Goal: Find contact information: Find contact information

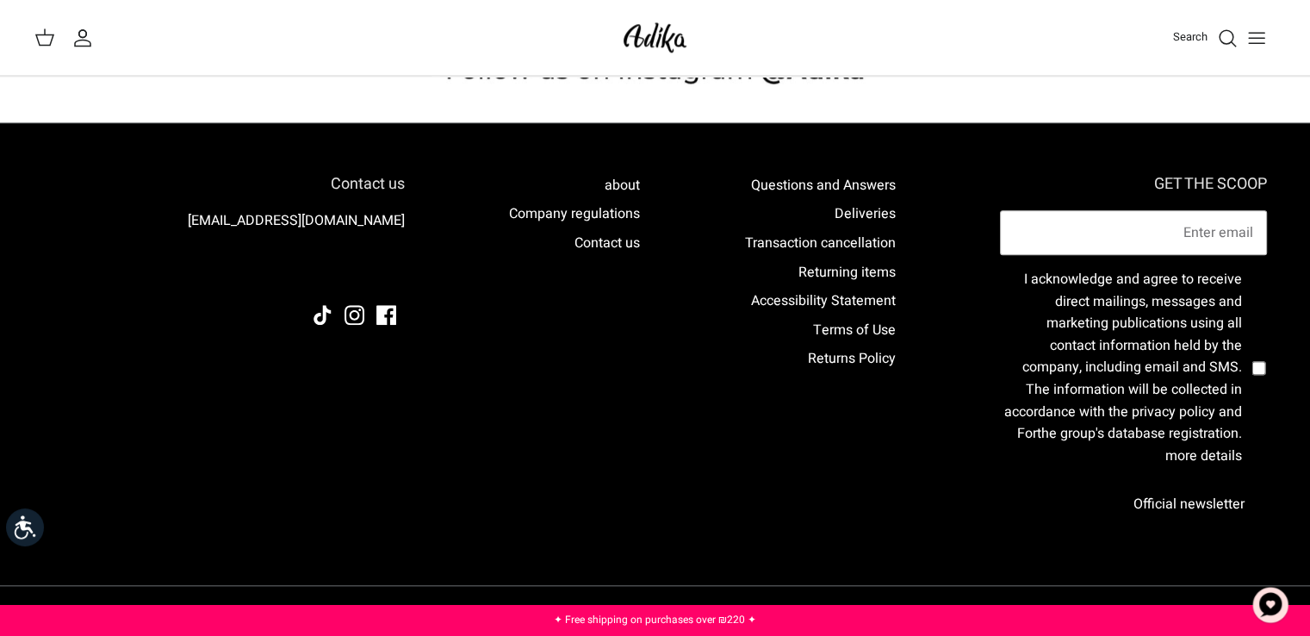
scroll to position [1760, 0]
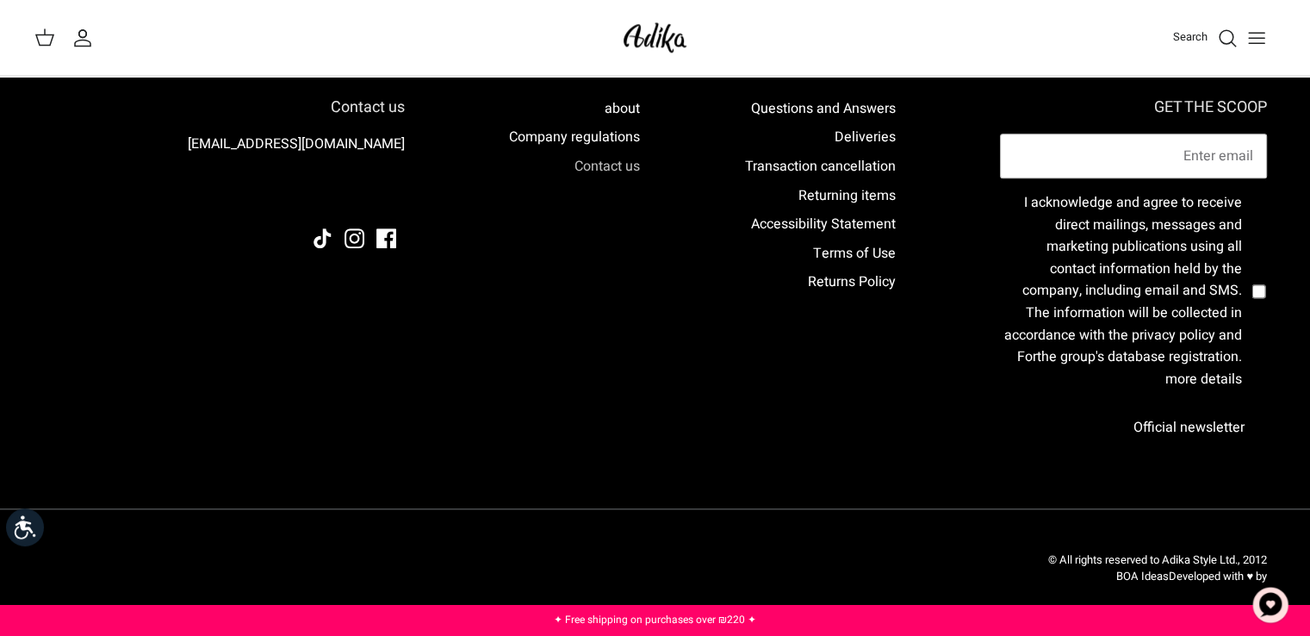
click at [608, 165] on font "Contact us" at bounding box center [607, 166] width 65 height 21
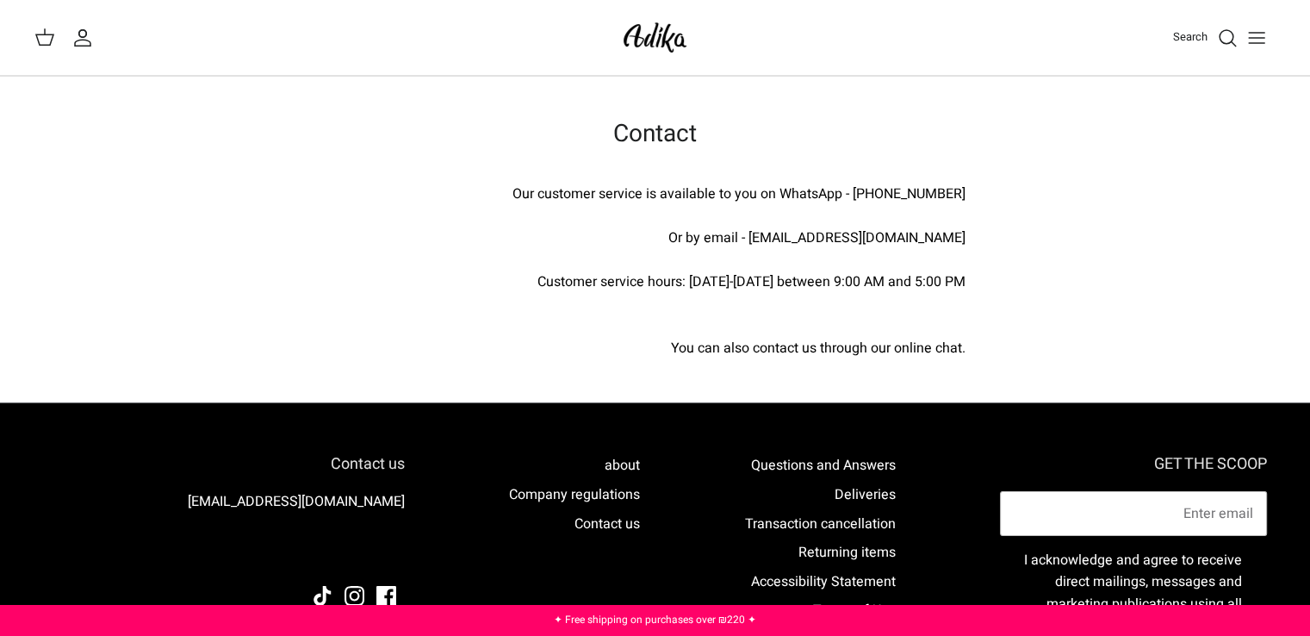
click at [619, 28] on img at bounding box center [655, 37] width 73 height 40
